Goal: Transaction & Acquisition: Purchase product/service

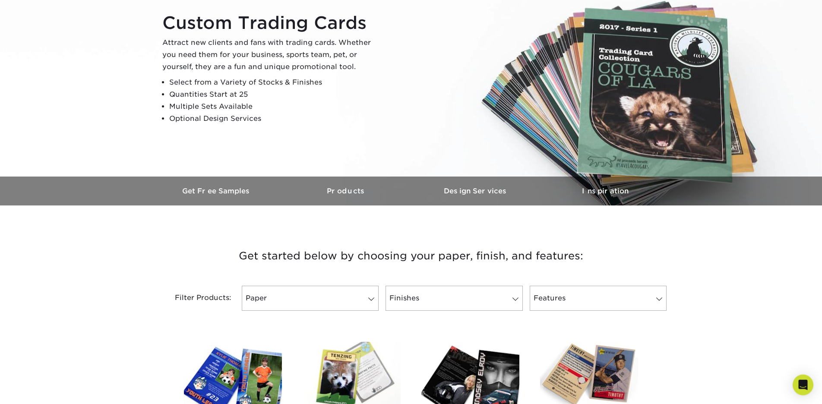
scroll to position [176, 0]
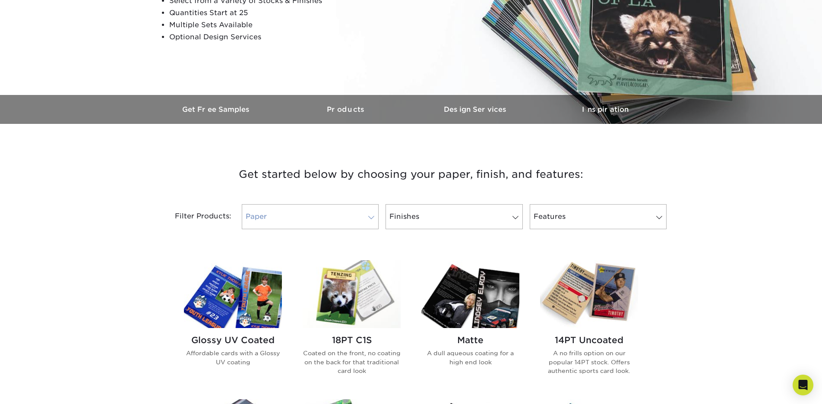
click at [334, 218] on link "Paper" at bounding box center [310, 216] width 137 height 25
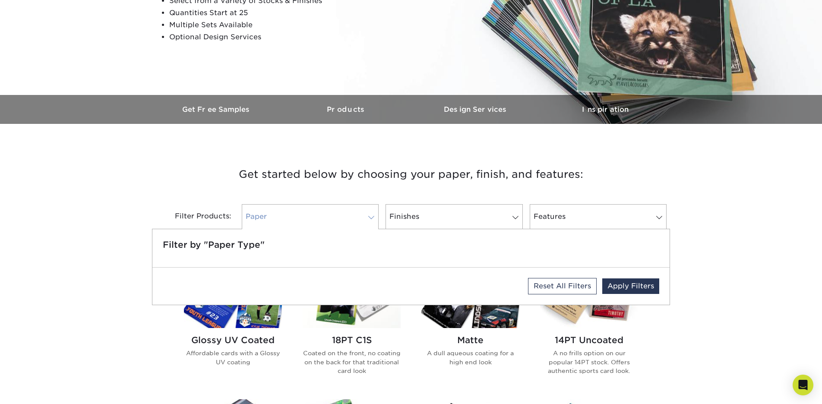
click at [334, 218] on link "Paper" at bounding box center [310, 216] width 137 height 25
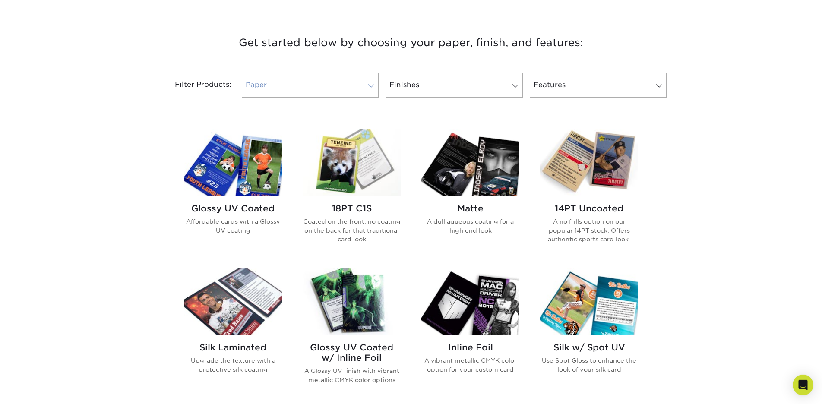
scroll to position [308, 0]
click at [232, 180] on img at bounding box center [233, 162] width 98 height 68
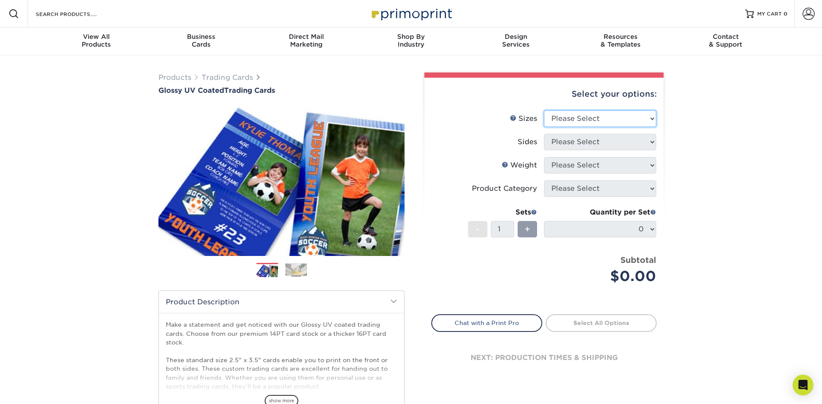
click at [544, 110] on select "Please Select 2.5" x 3.5"" at bounding box center [600, 118] width 112 height 16
select select "2.50x3.50"
click option "2.5" x 3.5"" at bounding box center [0, 0] width 0 height 0
click at [544, 134] on select "Please Select Print Both Sides Print Front Only" at bounding box center [600, 142] width 112 height 16
select select "13abbda7-1d64-4f25-8bb2-c179b224825d"
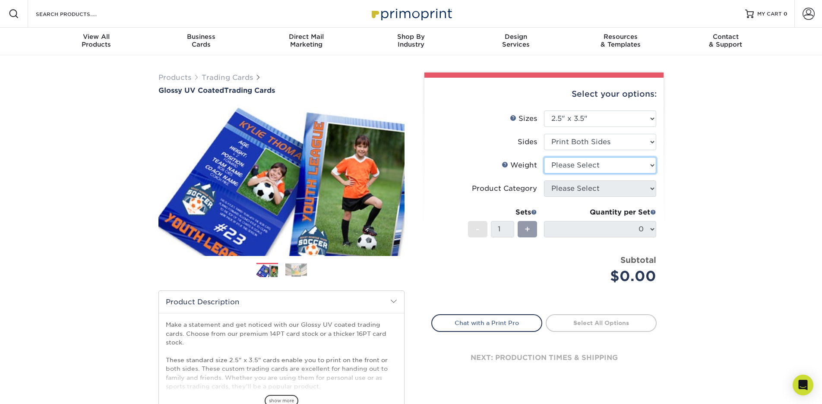
click at [544, 157] on select "Please Select 16PT 14PT 18PT C1S" at bounding box center [600, 165] width 112 height 16
click at [468, 182] on label "Product Category" at bounding box center [488, 188] width 112 height 16
click at [544, 157] on select "Please Select 16PT 14PT 18PT C1S" at bounding box center [600, 165] width 112 height 16
select select "18PTC1S"
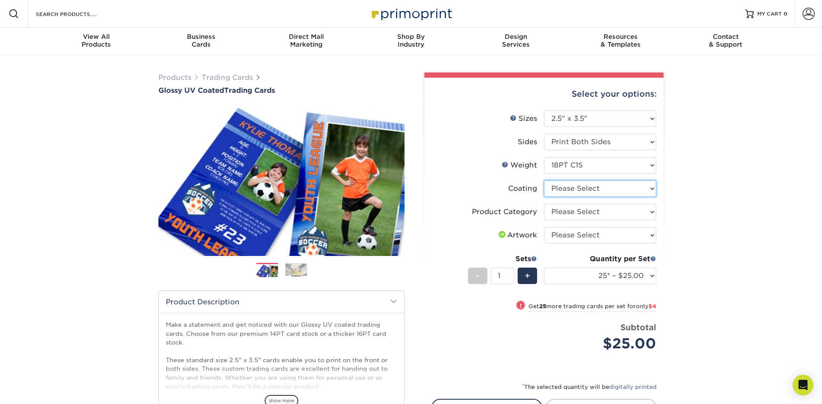
click at [544, 180] on select at bounding box center [600, 188] width 112 height 16
select select "1e8116af-acfc-44b1-83dc-8181aa338834"
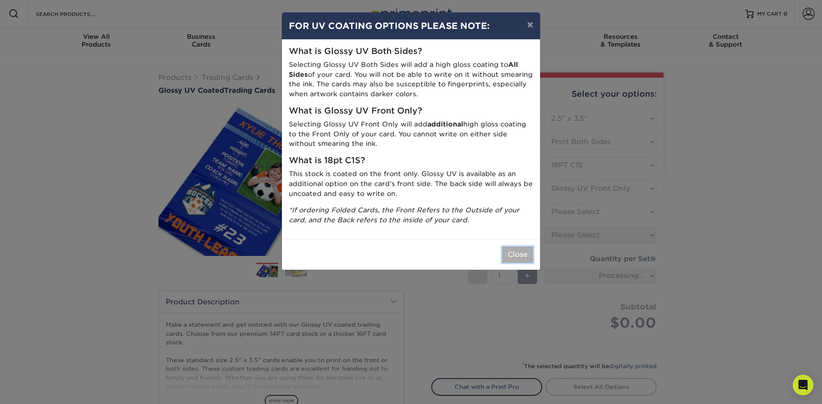
click at [515, 256] on button "Close" at bounding box center [517, 254] width 31 height 16
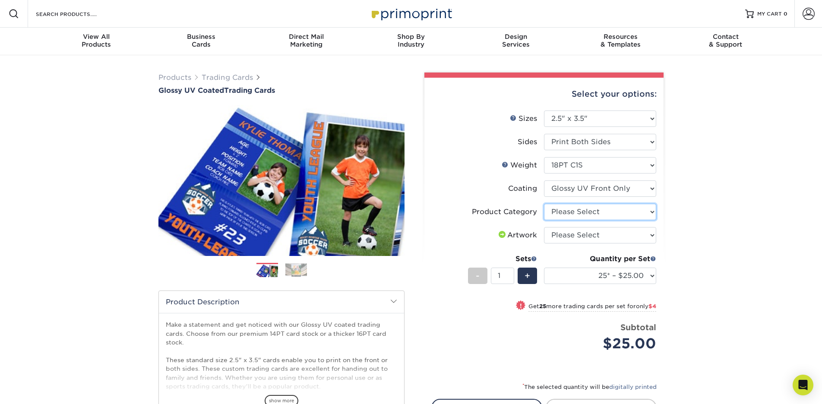
click at [544, 204] on select "Please Select Trading Cards" at bounding box center [600, 212] width 112 height 16
select select "c2f9bce9-36c2-409d-b101-c29d9d031e18"
click option "Trading Cards" at bounding box center [0, 0] width 0 height 0
click at [544, 227] on select "Please Select I will upload files I need a design - $100" at bounding box center [600, 235] width 112 height 16
select select "upload"
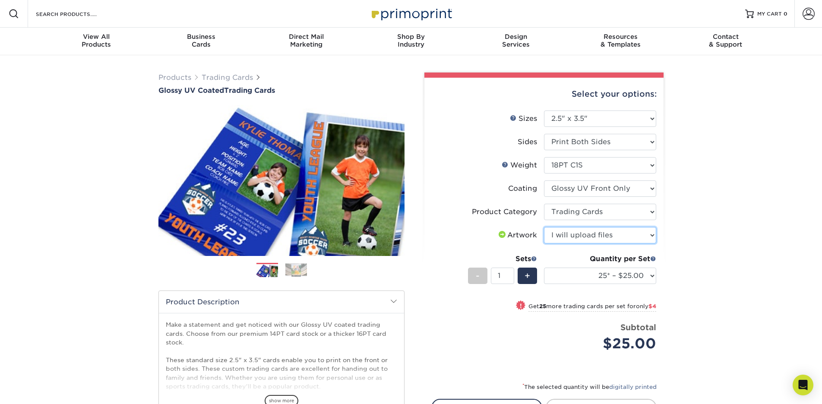
click option "I will upload files" at bounding box center [0, 0] width 0 height 0
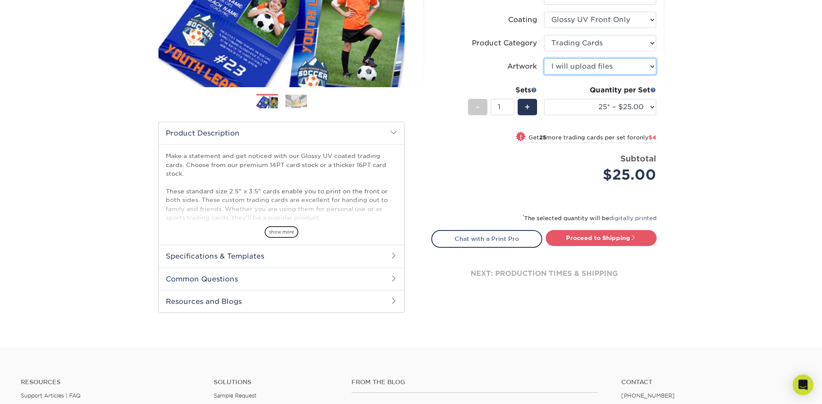
scroll to position [176, 0]
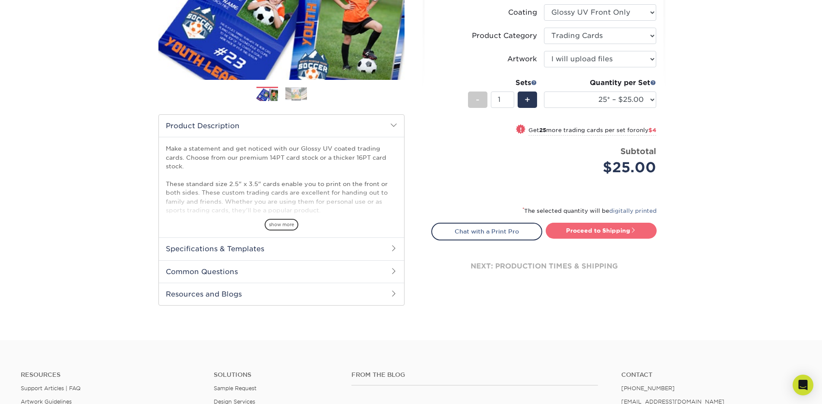
click at [583, 226] on link "Proceed to Shipping" at bounding box center [601, 231] width 111 height 16
type input "Set 1"
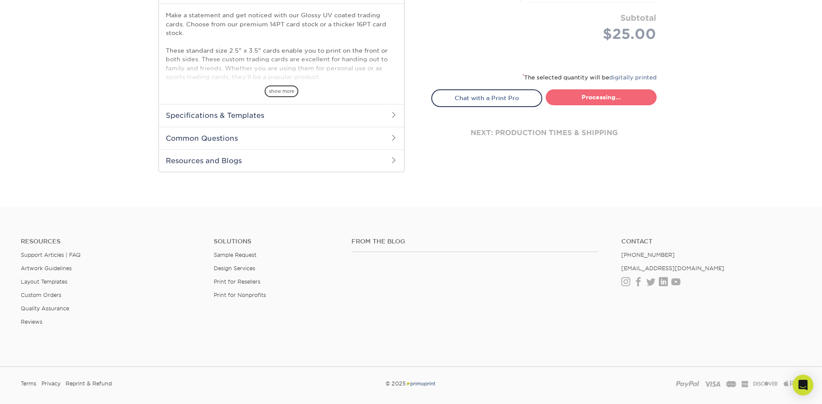
select select "08588386-0599-420e-8c79-4535039915a0"
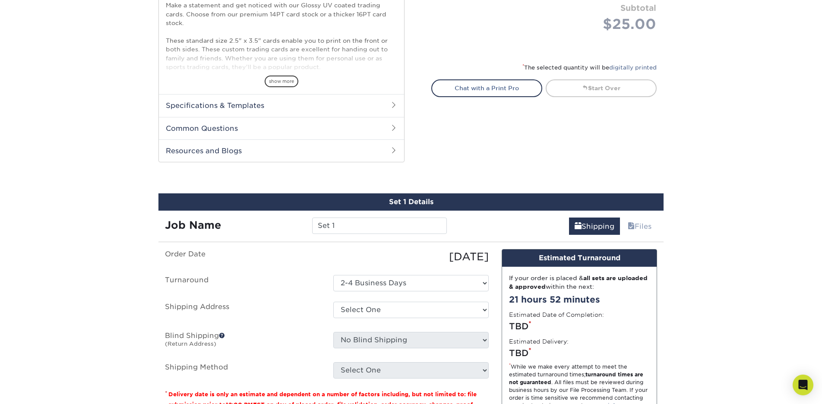
scroll to position [351, 0]
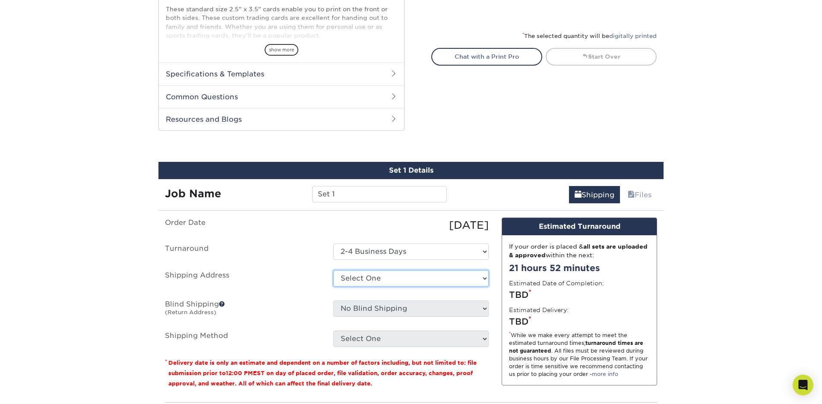
click at [333, 270] on select "Select One + Add New Address - Login" at bounding box center [410, 278] width 155 height 16
click at [328, 225] on div "[DATE]" at bounding box center [411, 226] width 168 height 16
